Goal: Find specific page/section: Find specific page/section

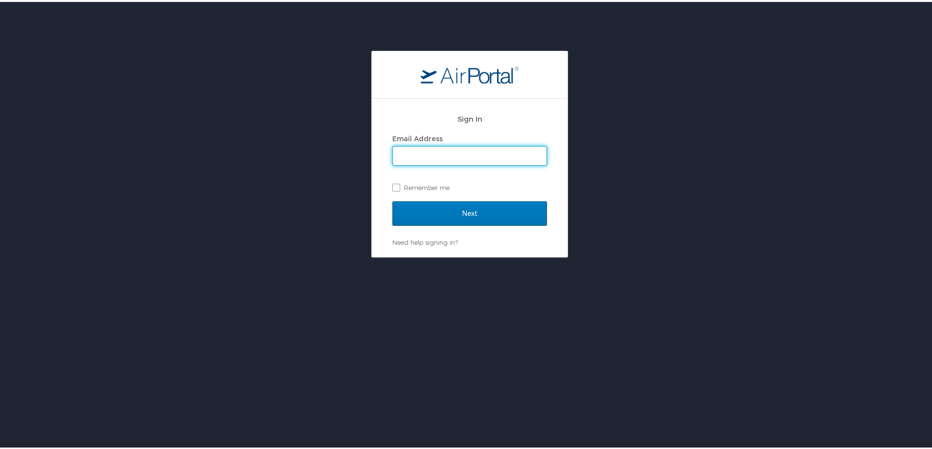
type input "lesley.hogg@cbtravel.com"
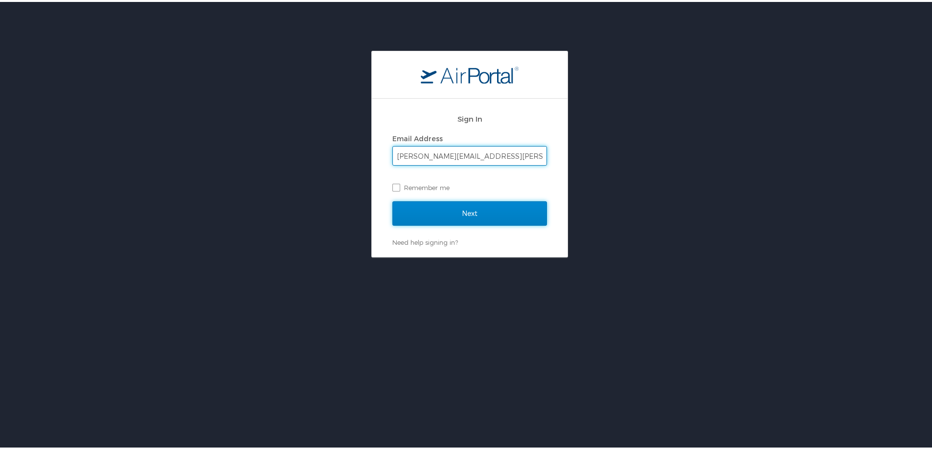
click at [425, 212] on input "Next" at bounding box center [469, 212] width 155 height 24
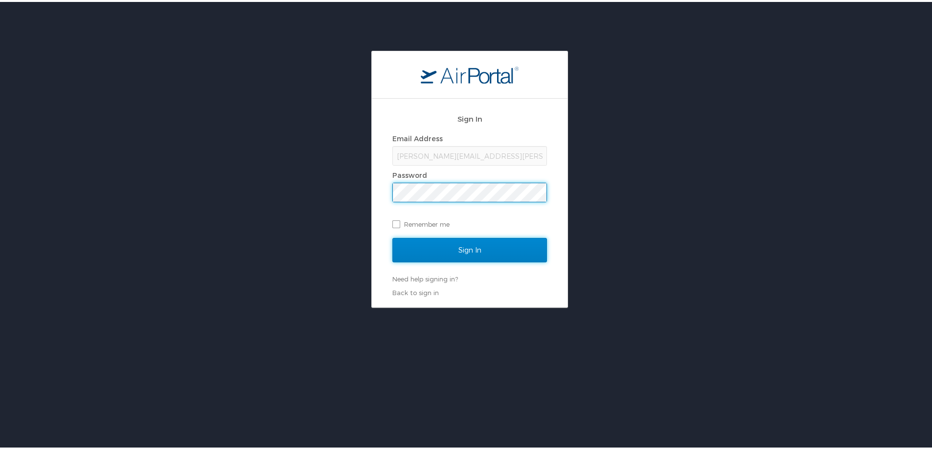
click at [415, 251] on input "Sign In" at bounding box center [469, 248] width 155 height 24
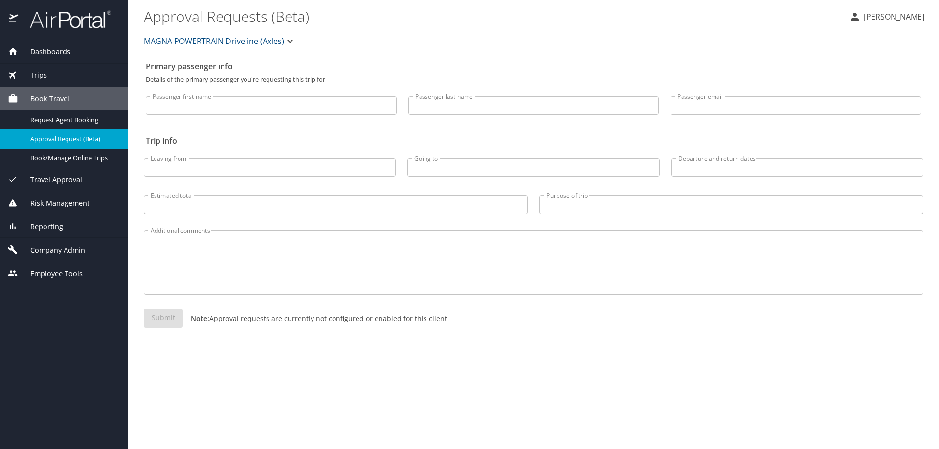
click at [59, 52] on span "Dashboards" at bounding box center [44, 51] width 52 height 11
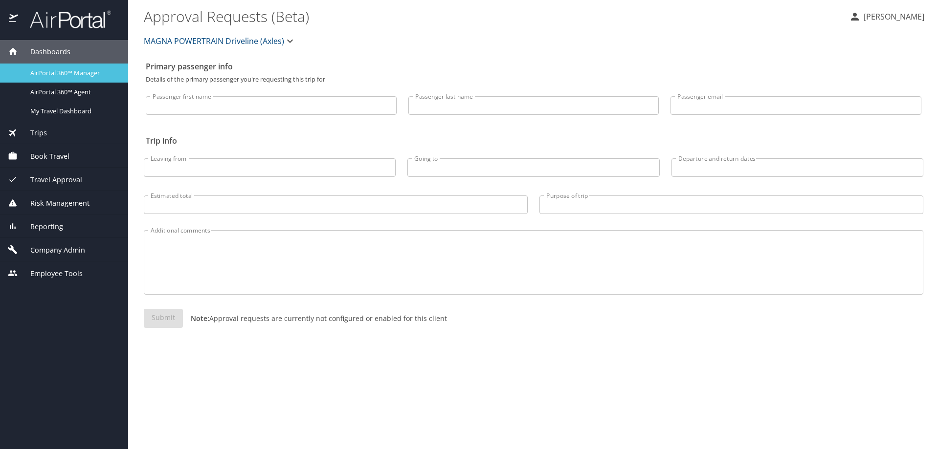
click at [51, 73] on span "AirPortal 360™ Manager" at bounding box center [73, 72] width 86 height 9
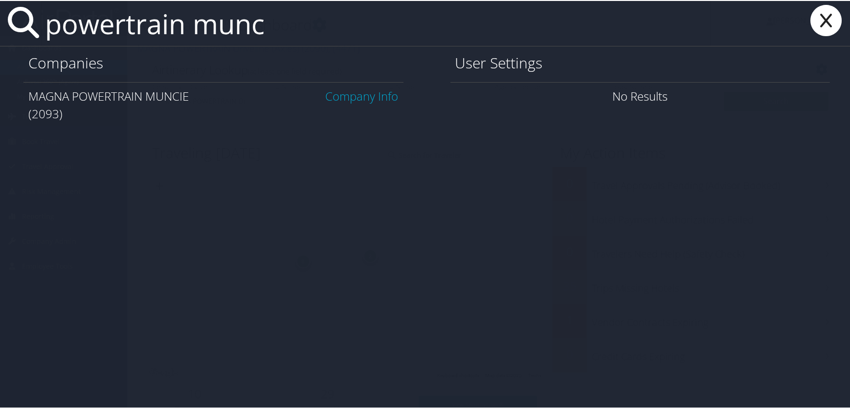
type input "powertrain munc"
click at [354, 96] on link "Company Info" at bounding box center [362, 95] width 73 height 16
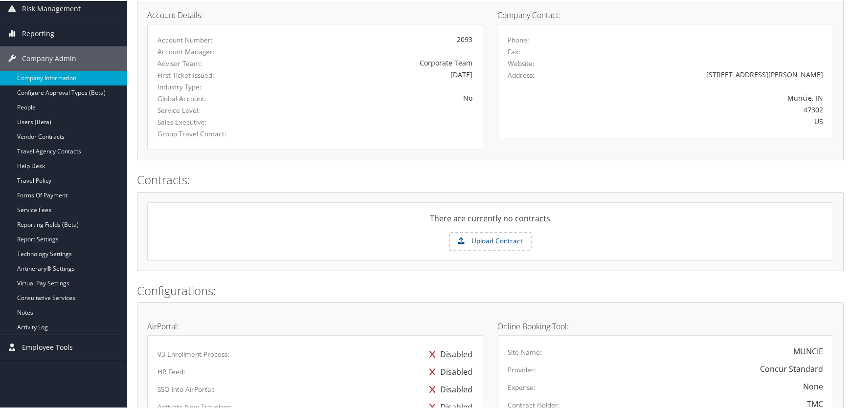
scroll to position [222, 0]
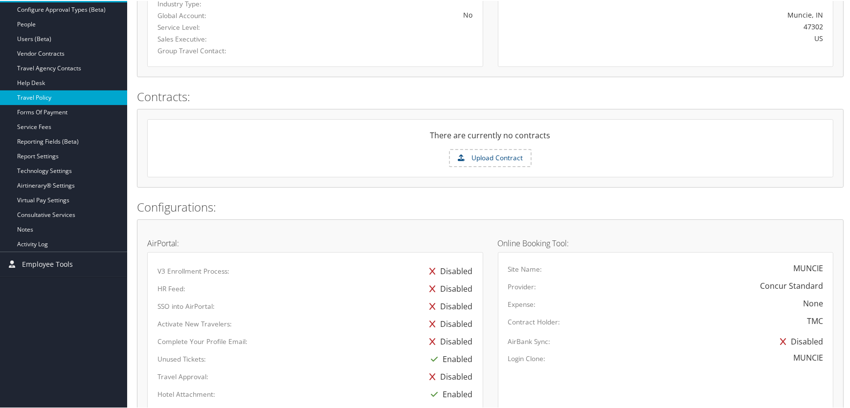
click at [39, 95] on link "Travel Policy" at bounding box center [63, 96] width 127 height 15
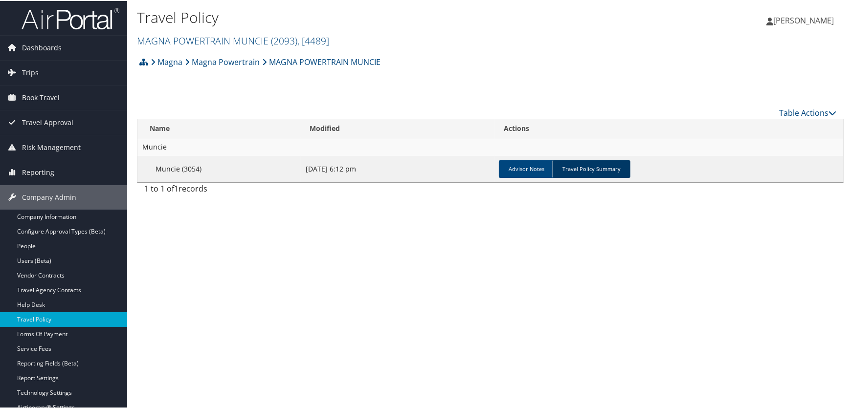
click at [590, 164] on link "Travel Policy Summary" at bounding box center [591, 168] width 78 height 18
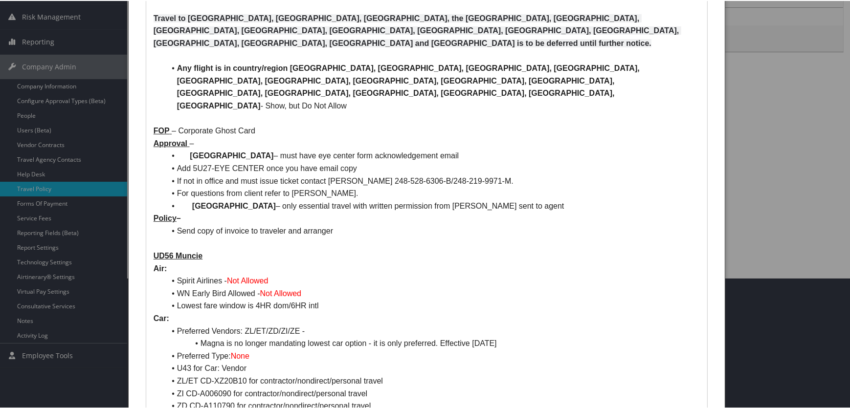
scroll to position [133, 0]
